Goal: Entertainment & Leisure: Consume media (video, audio)

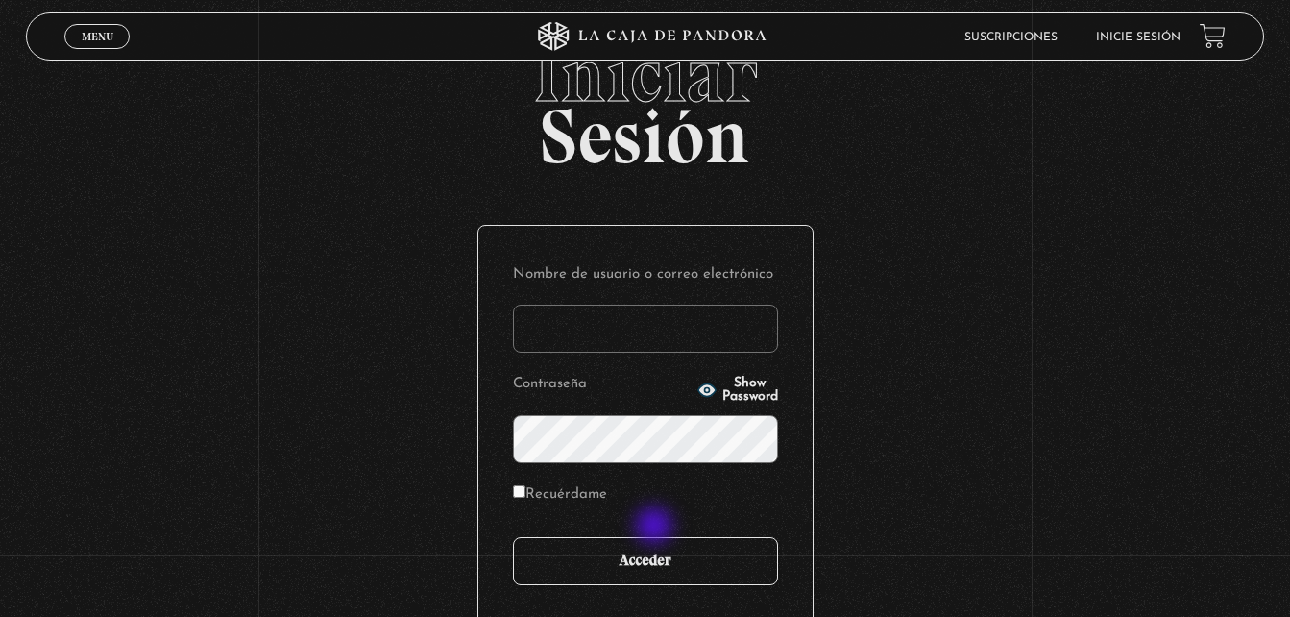
scroll to position [96, 0]
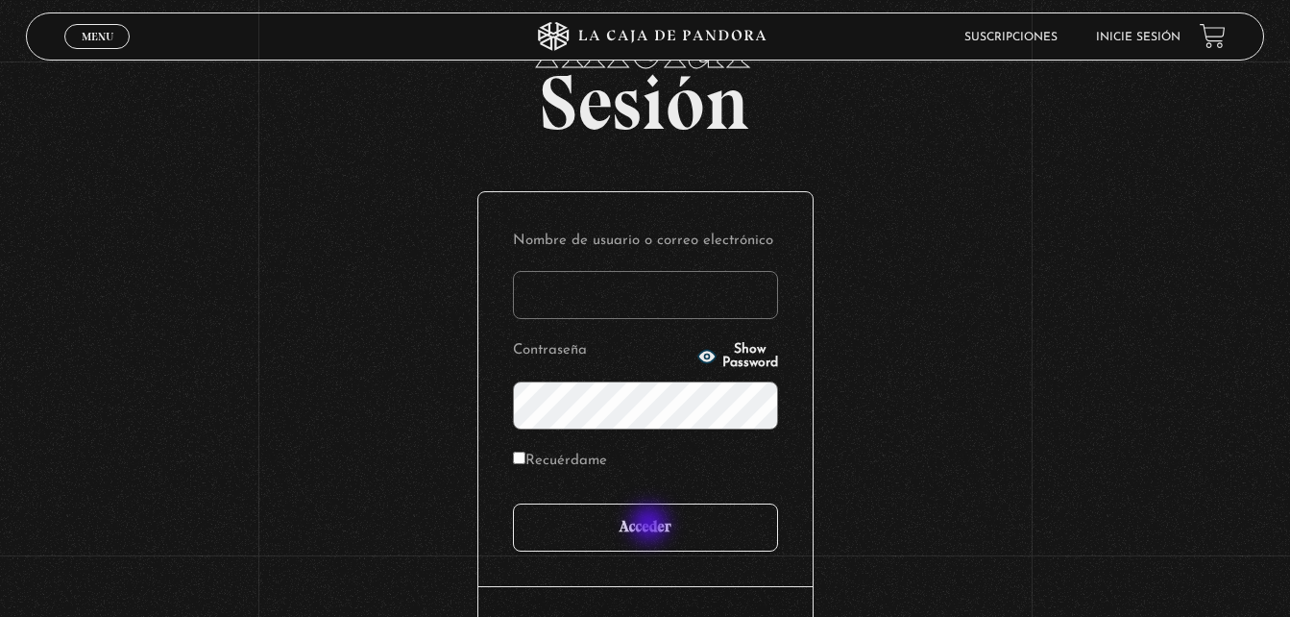
type input "epaniagua07@hotmail.com"
click at [651, 524] on input "Acceder" at bounding box center [645, 527] width 265 height 48
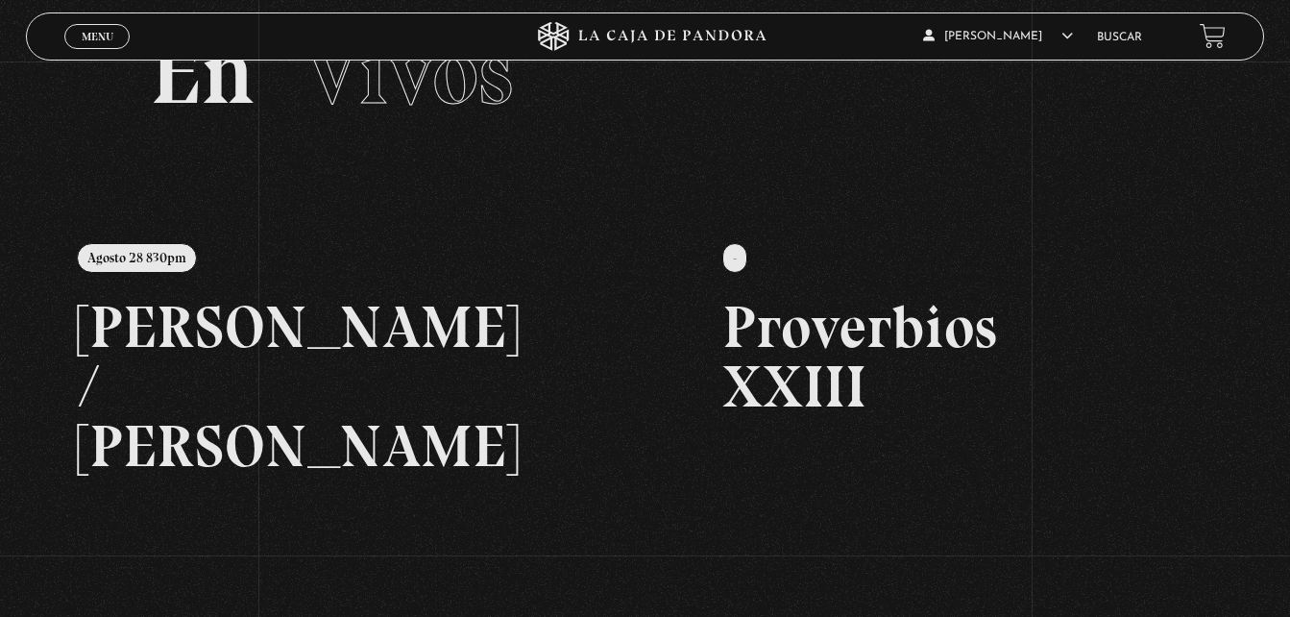
scroll to position [192, 0]
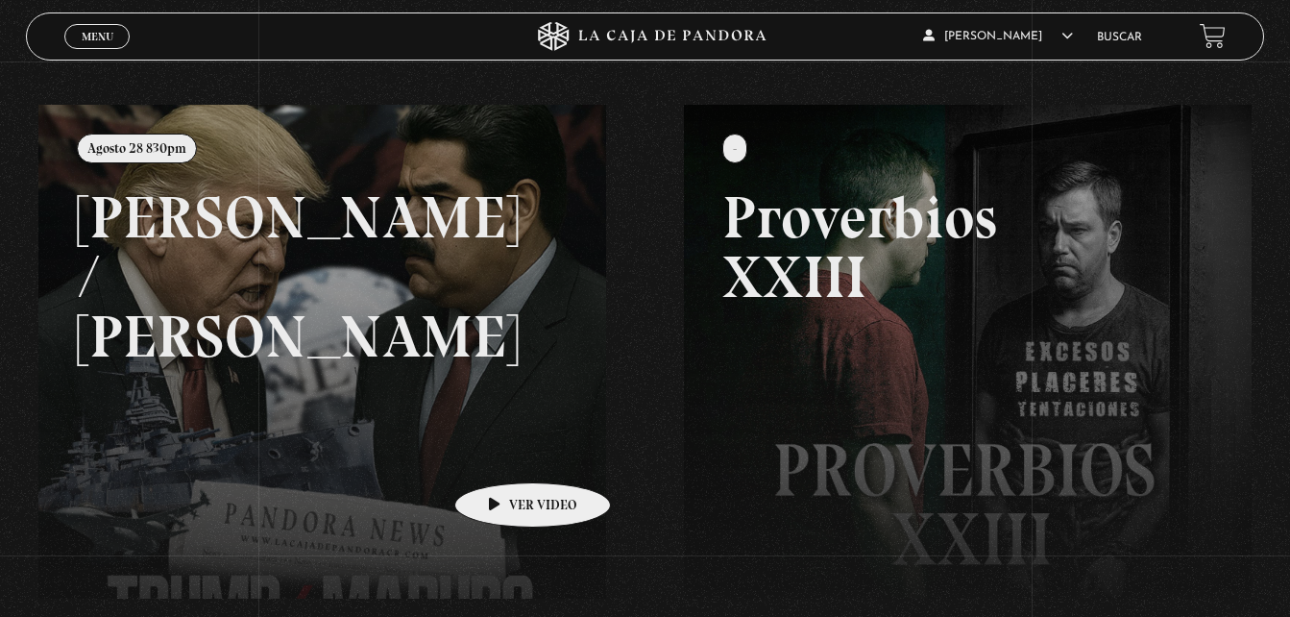
click at [405, 384] on link at bounding box center [683, 413] width 1290 height 617
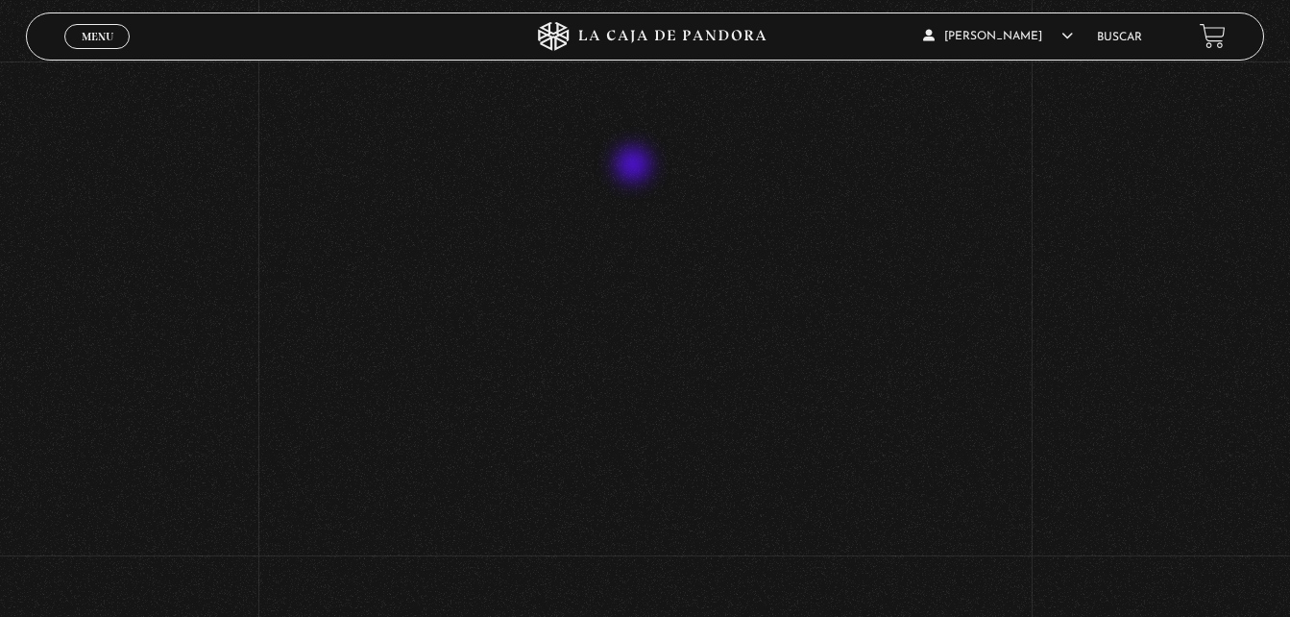
scroll to position [384, 0]
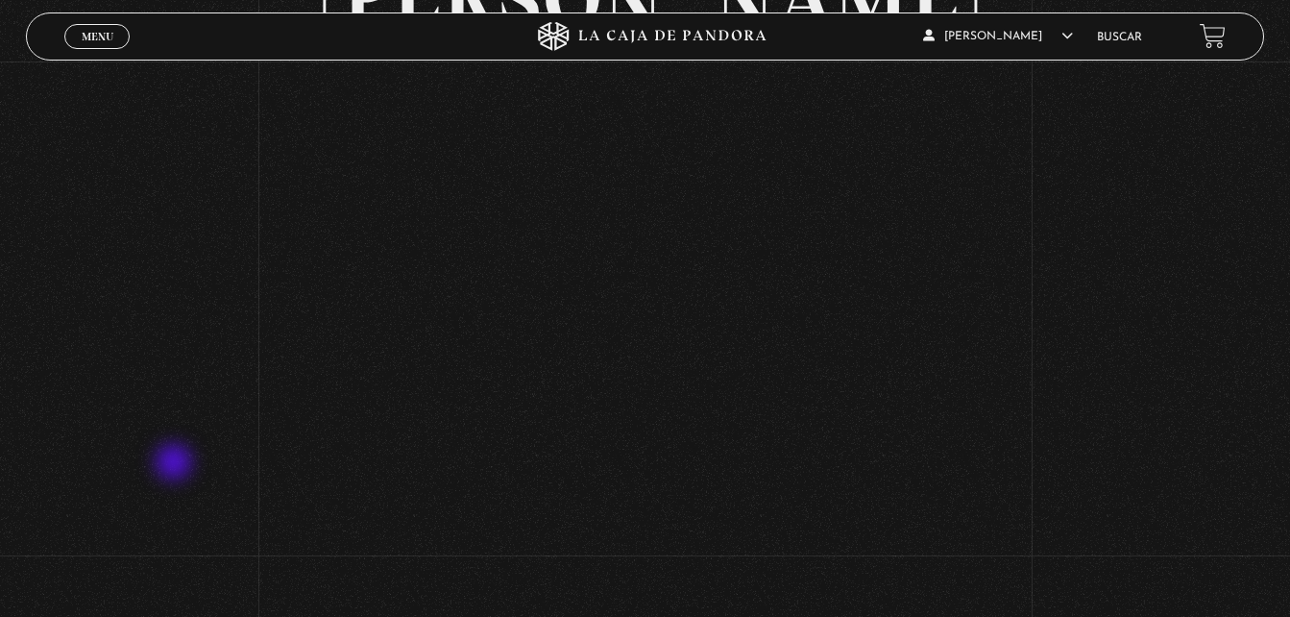
click at [175, 463] on div "Volver Agosto 28 830pm Trump / Maduro" at bounding box center [645, 314] width 1290 height 1275
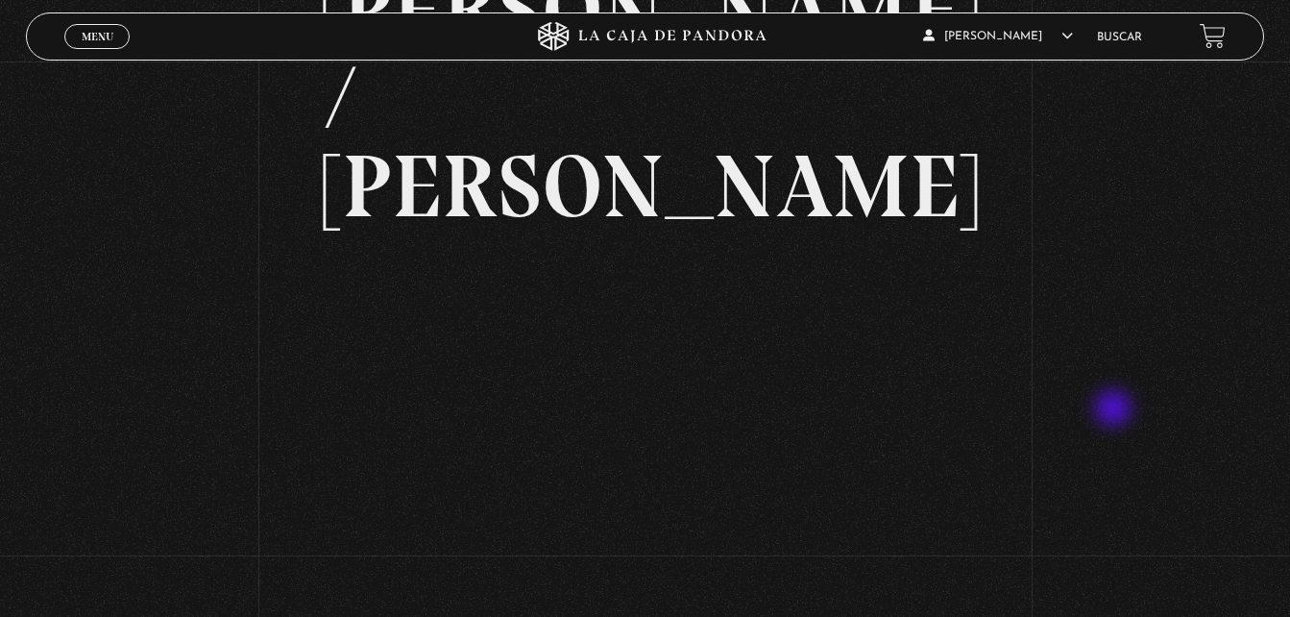
scroll to position [72, 0]
